Goal: Information Seeking & Learning: Learn about a topic

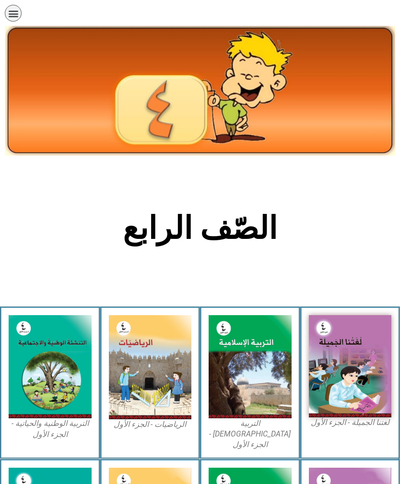
scroll to position [279, 0]
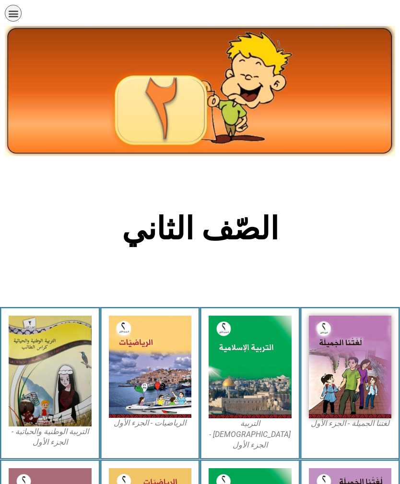
scroll to position [114, 0]
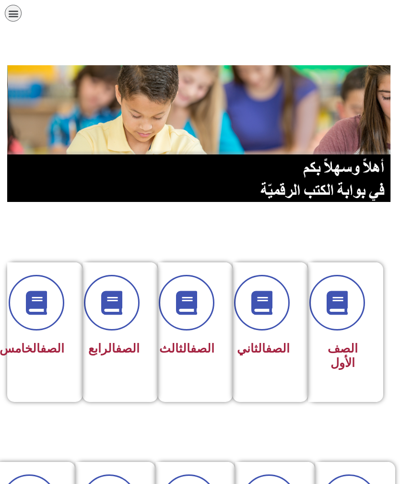
click at [193, 293] on icon at bounding box center [187, 303] width 24 height 24
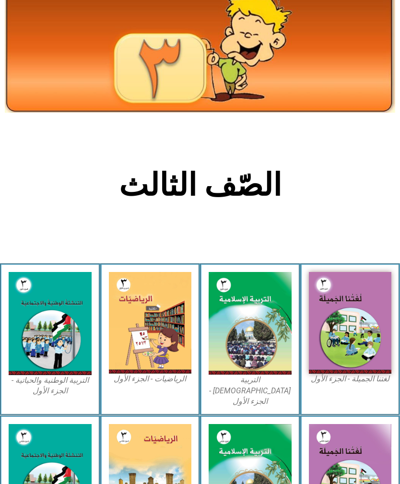
scroll to position [43, 0]
click at [168, 350] on img at bounding box center [150, 323] width 83 height 102
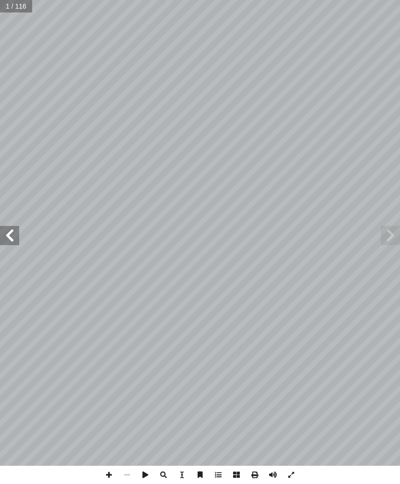
click at [16, 230] on span at bounding box center [9, 235] width 19 height 19
click at [14, 233] on span at bounding box center [9, 235] width 19 height 19
click at [12, 237] on span at bounding box center [9, 235] width 19 height 19
click at [14, 234] on span at bounding box center [9, 235] width 19 height 19
click at [8, 238] on span at bounding box center [9, 235] width 19 height 19
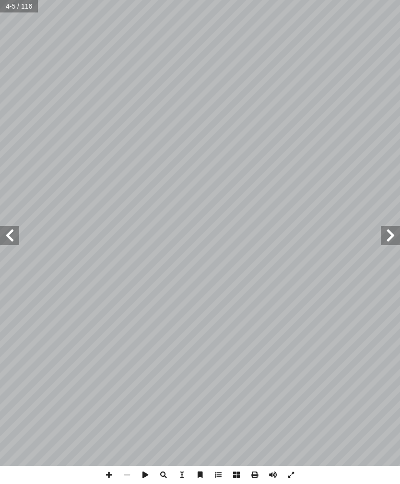
click at [12, 236] on span at bounding box center [9, 235] width 19 height 19
click at [10, 240] on span at bounding box center [9, 235] width 19 height 19
click at [12, 239] on span at bounding box center [9, 235] width 19 height 19
click at [11, 239] on span at bounding box center [9, 235] width 19 height 19
click at [6, 240] on span at bounding box center [9, 235] width 19 height 19
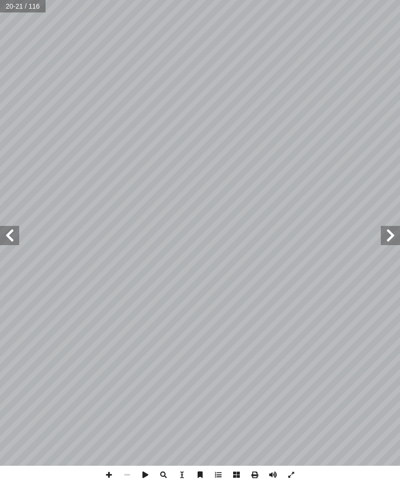
click at [8, 236] on span at bounding box center [9, 235] width 19 height 19
click at [12, 236] on span at bounding box center [9, 235] width 19 height 19
click at [14, 237] on span at bounding box center [9, 235] width 19 height 19
